Goal: Check status

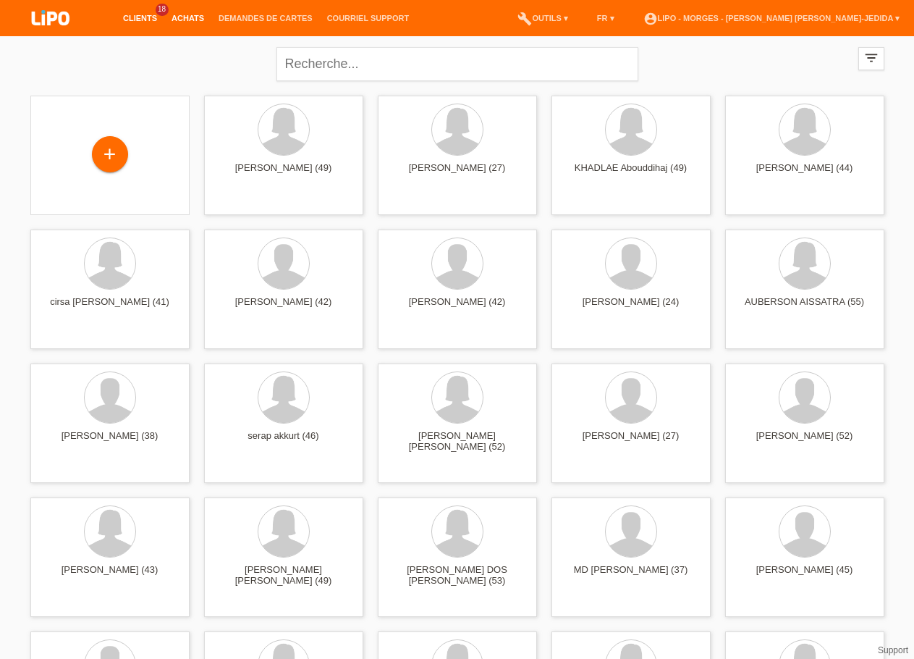
click at [179, 16] on link "Achats" at bounding box center [187, 18] width 47 height 9
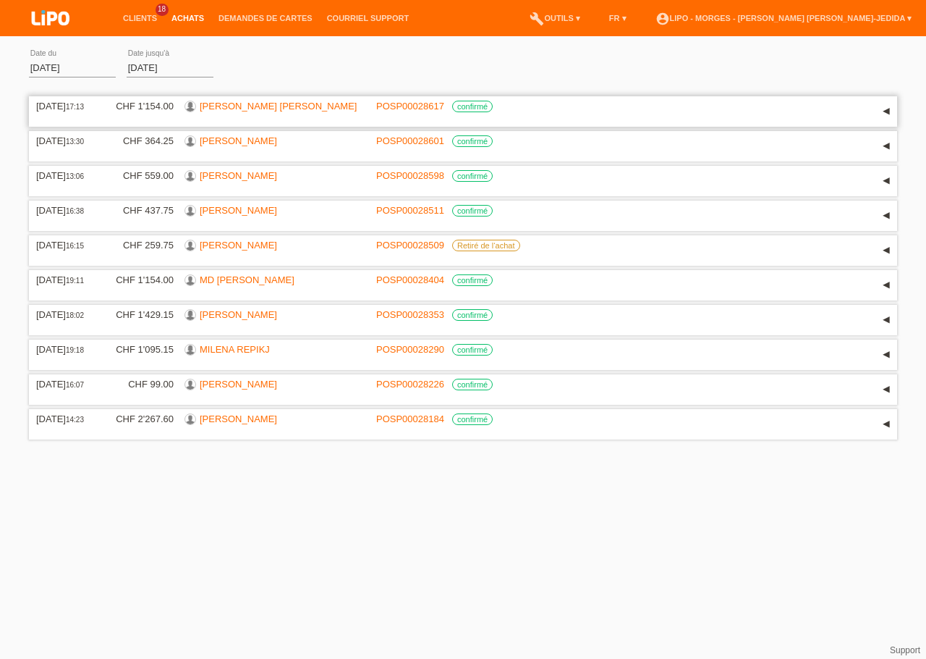
click at [236, 111] on link "[PERSON_NAME] [PERSON_NAME]" at bounding box center [278, 106] width 157 height 11
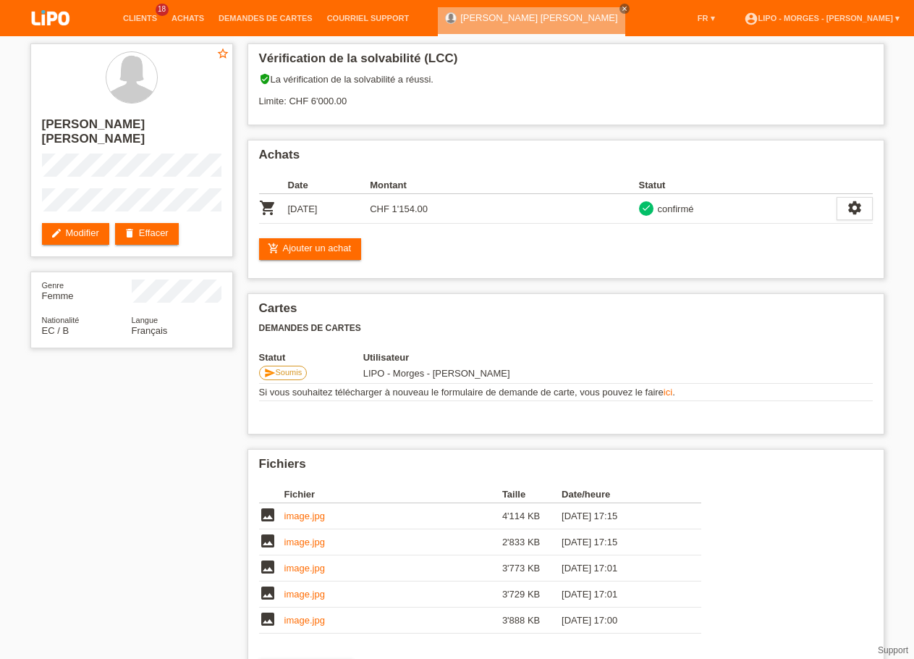
click at [242, 123] on div "Vérification de la solvabilité (LCC) verified_user La vérification de la solvab…" at bounding box center [565, 422] width 651 height 773
click at [304, 520] on link "image.jpg" at bounding box center [304, 515] width 41 height 11
click at [291, 599] on link "image.jpg" at bounding box center [304, 593] width 41 height 11
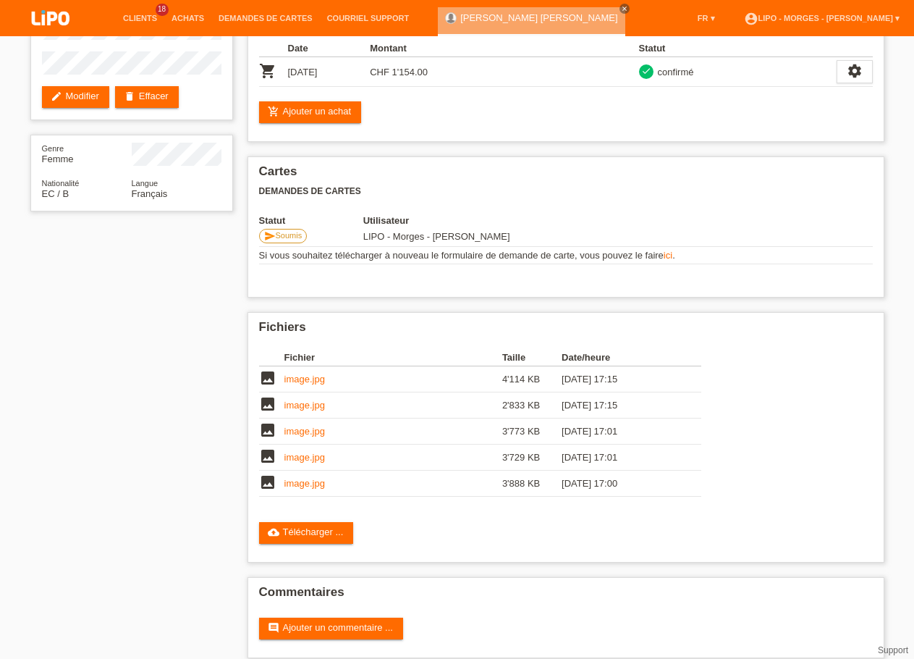
scroll to position [148, 0]
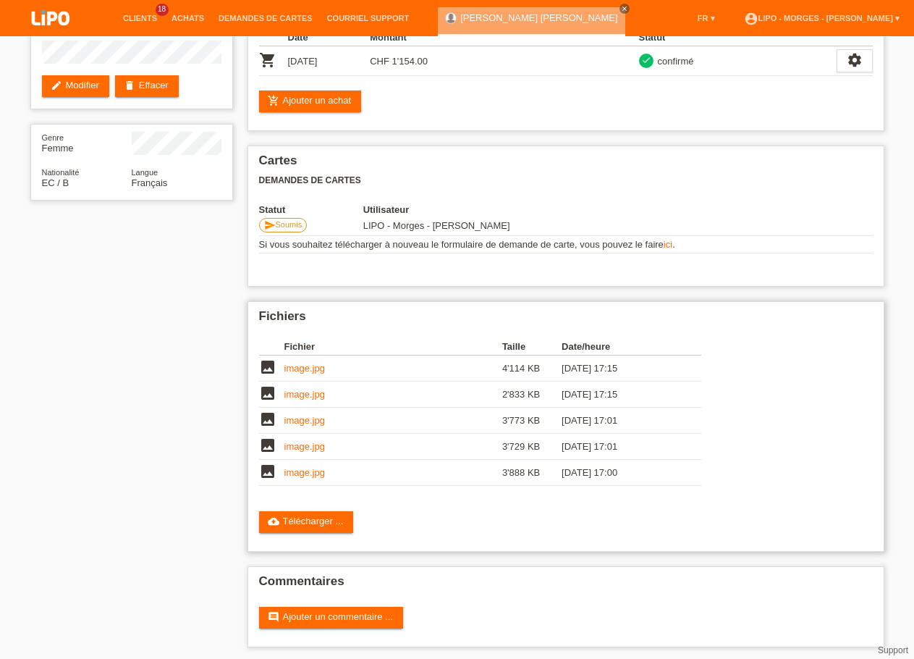
click at [292, 478] on link "image.jpg" at bounding box center [304, 472] width 41 height 11
click at [324, 407] on td "image.jpg" at bounding box center [393, 394] width 218 height 26
click at [318, 400] on link "image.jpg" at bounding box center [304, 394] width 41 height 11
